Goal: Information Seeking & Learning: Learn about a topic

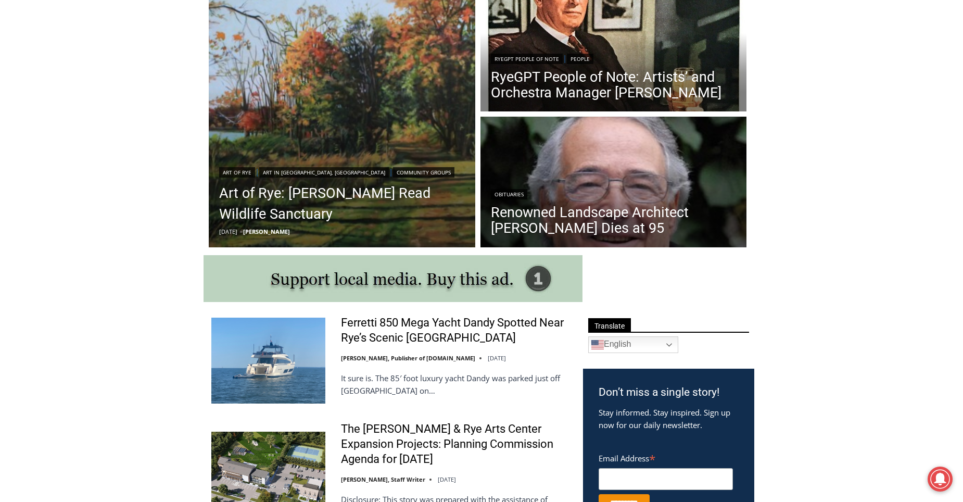
scroll to position [260, 0]
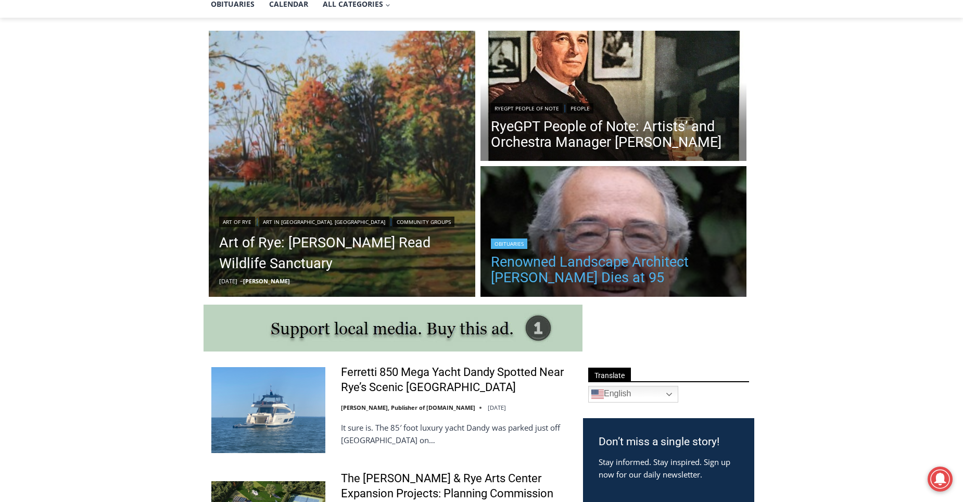
click at [582, 262] on link "Renowned Landscape Architect [PERSON_NAME] Dies at 95" at bounding box center [614, 269] width 246 height 31
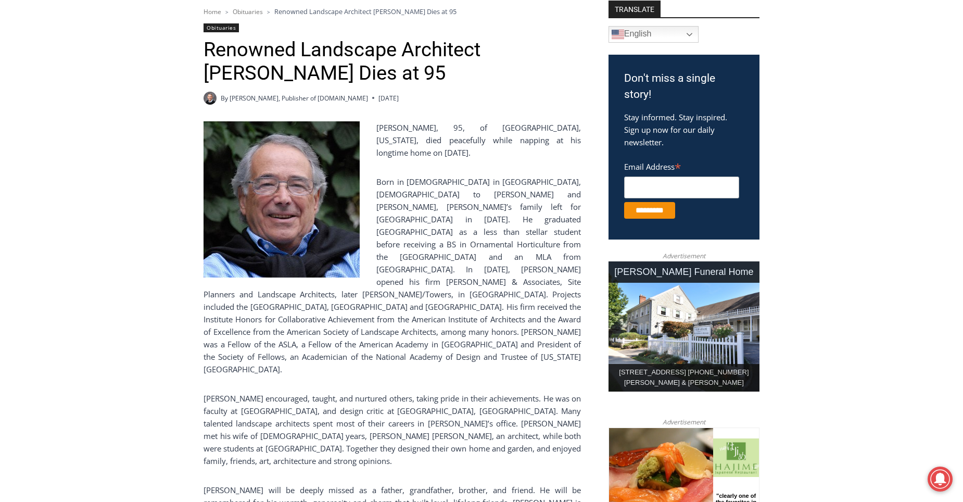
scroll to position [416, 0]
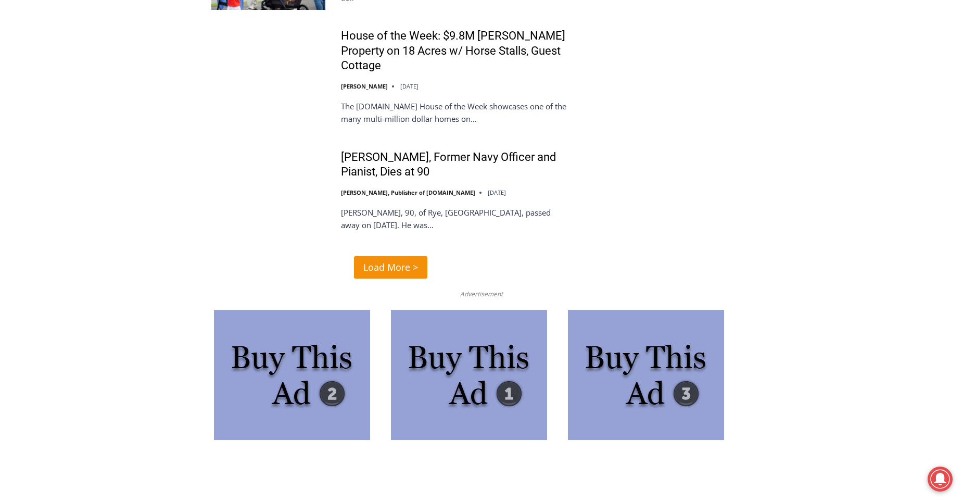
scroll to position [2688, 0]
